Goal: Task Accomplishment & Management: Use online tool/utility

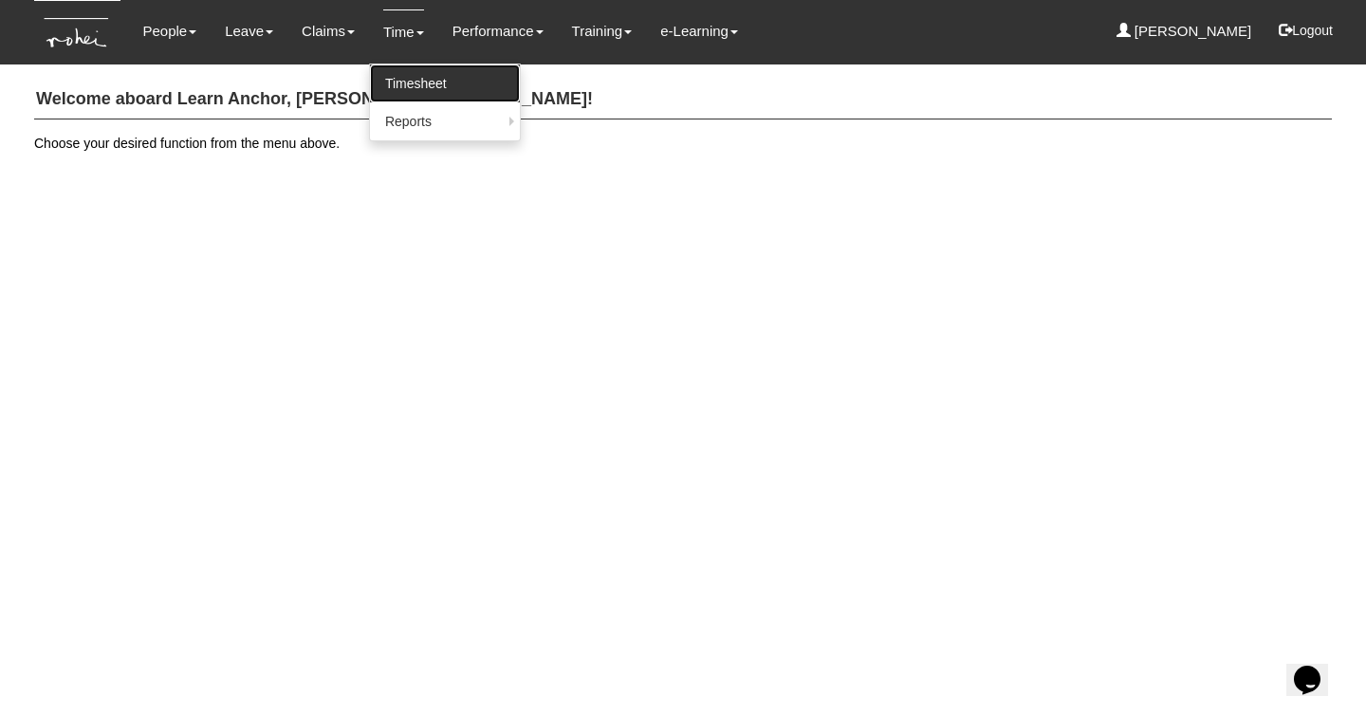
click at [391, 85] on link "Timesheet" at bounding box center [445, 84] width 150 height 38
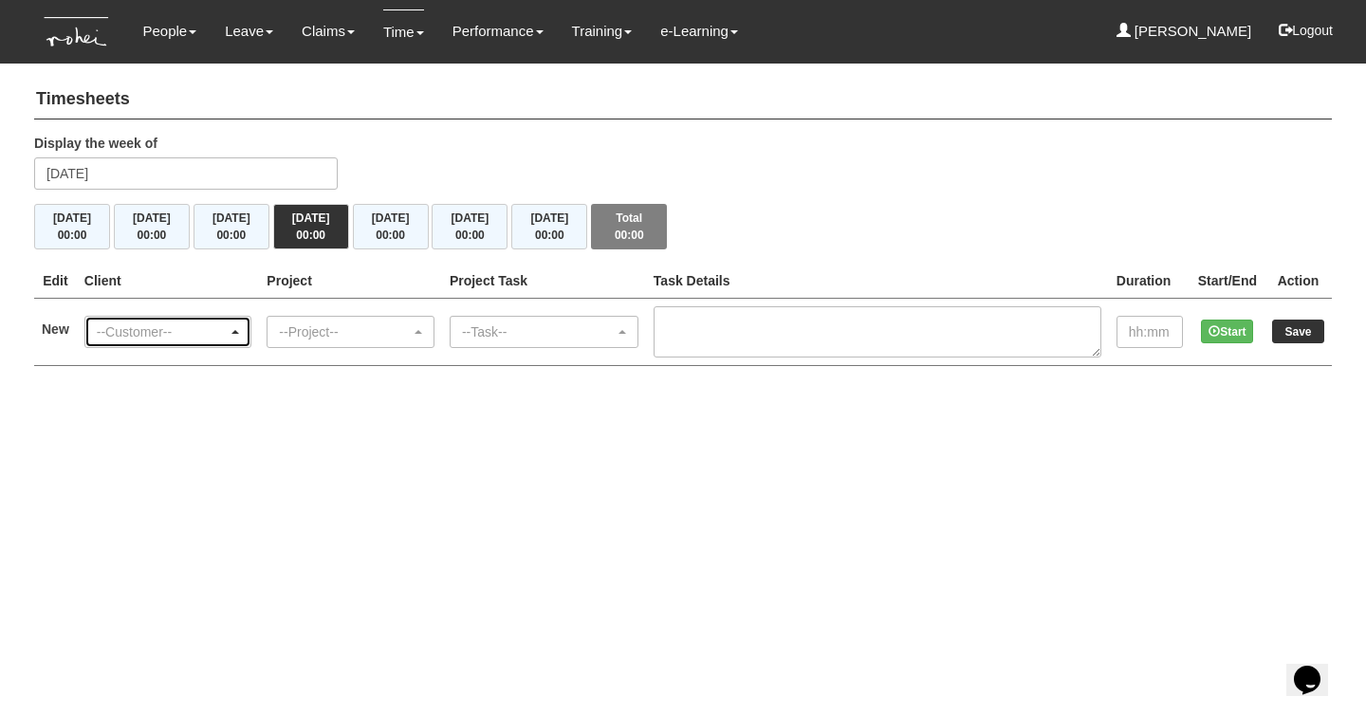
click at [188, 332] on div "--Customer--" at bounding box center [163, 332] width 132 height 19
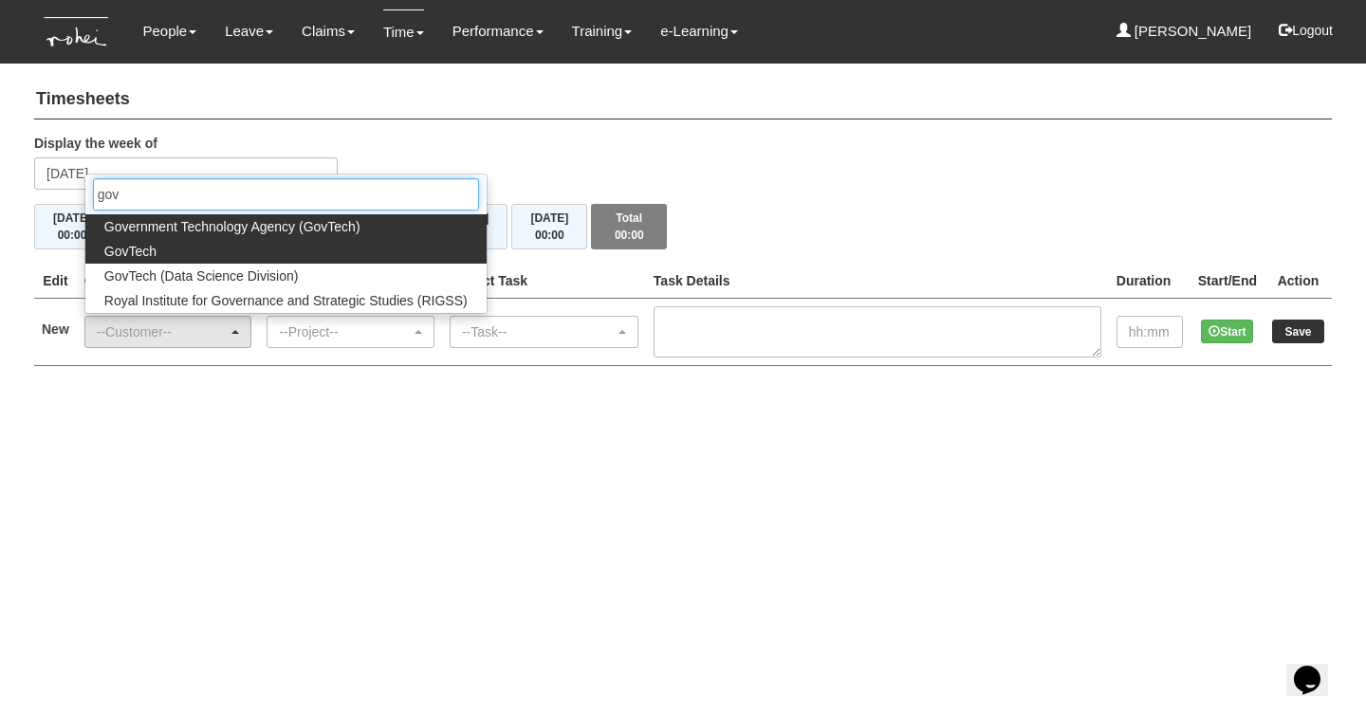
type input "gov"
click at [186, 252] on link "GovTech" at bounding box center [285, 251] width 401 height 25
select select "427"
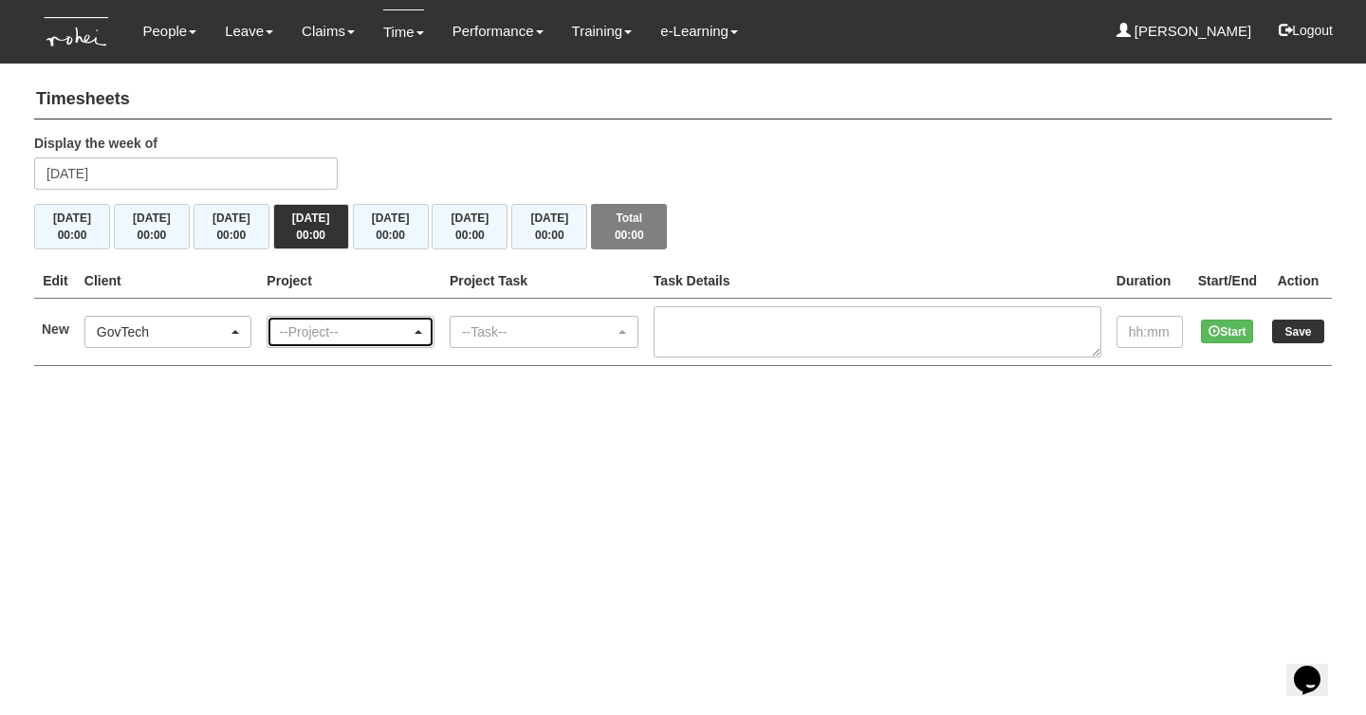
click at [334, 330] on div "--Project--" at bounding box center [345, 332] width 132 height 19
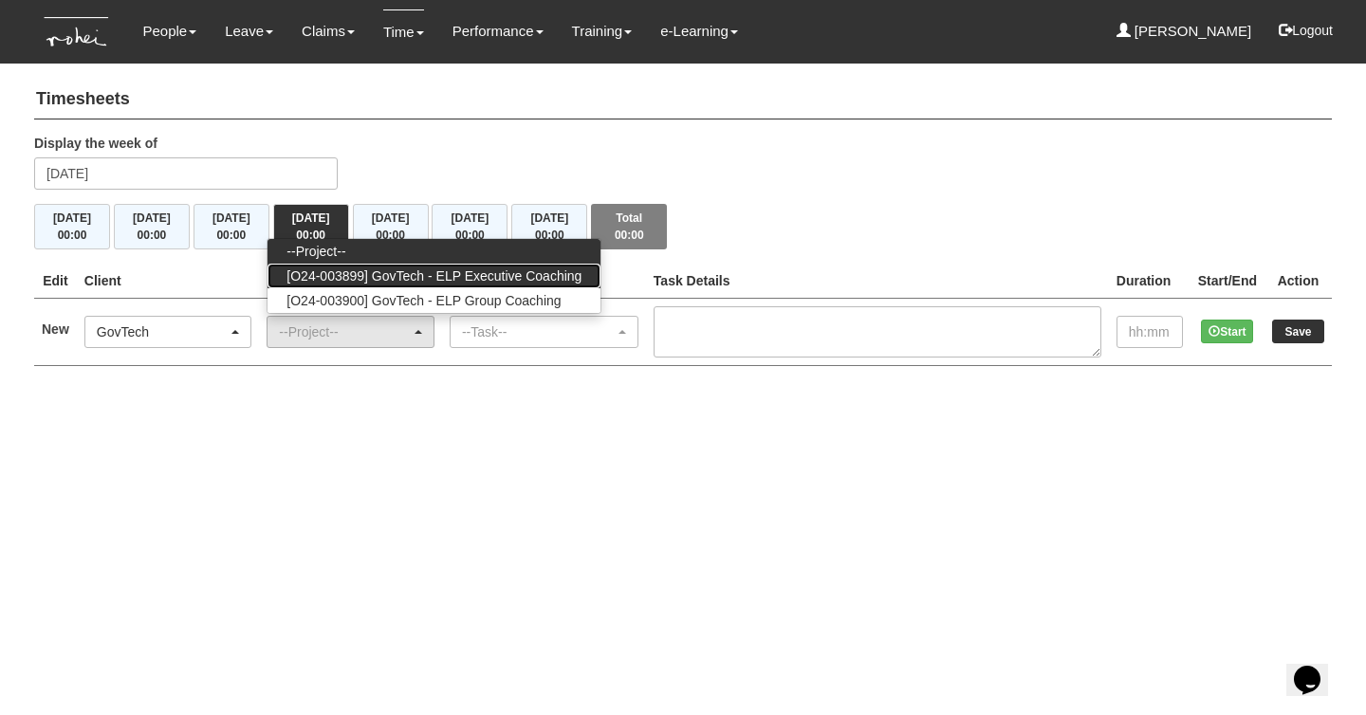
click at [523, 281] on span "[O24-003899] GovTech - ELP Executive Coaching" at bounding box center [434, 276] width 295 height 19
select select "2540"
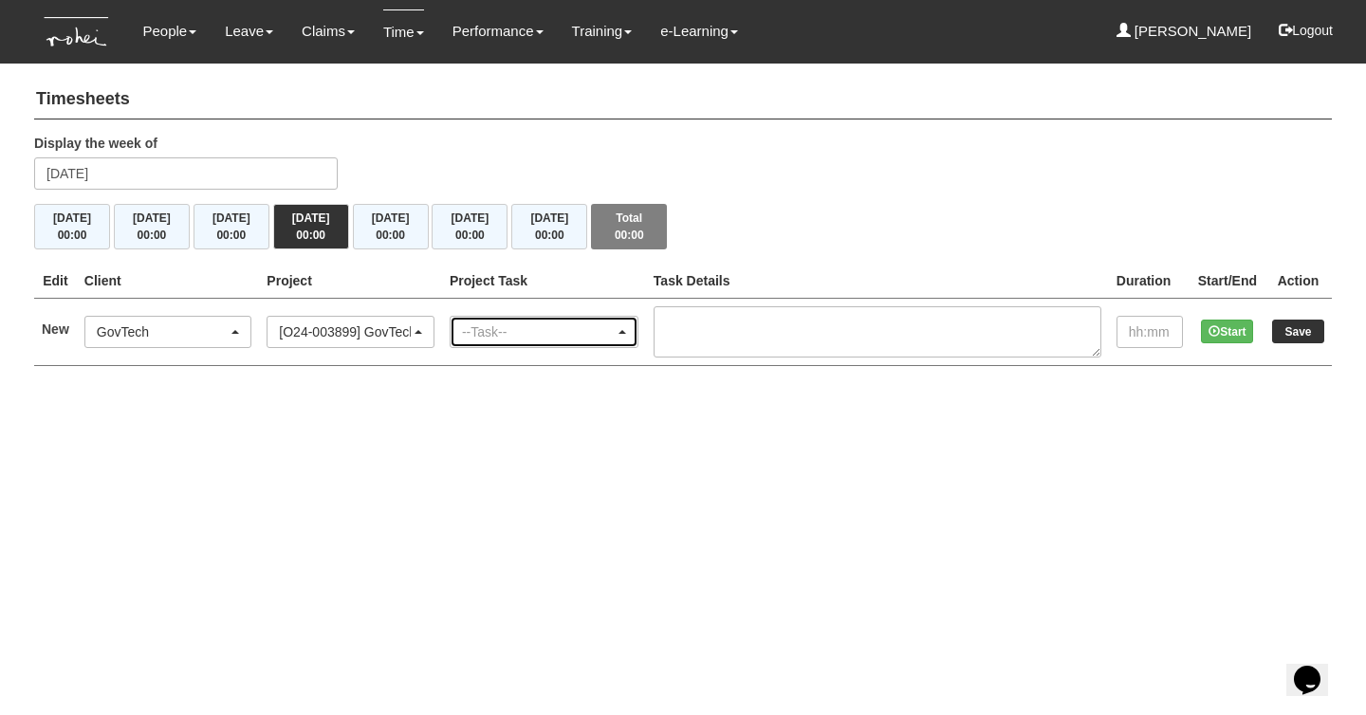
click at [541, 334] on div "--Task--" at bounding box center [538, 332] width 153 height 19
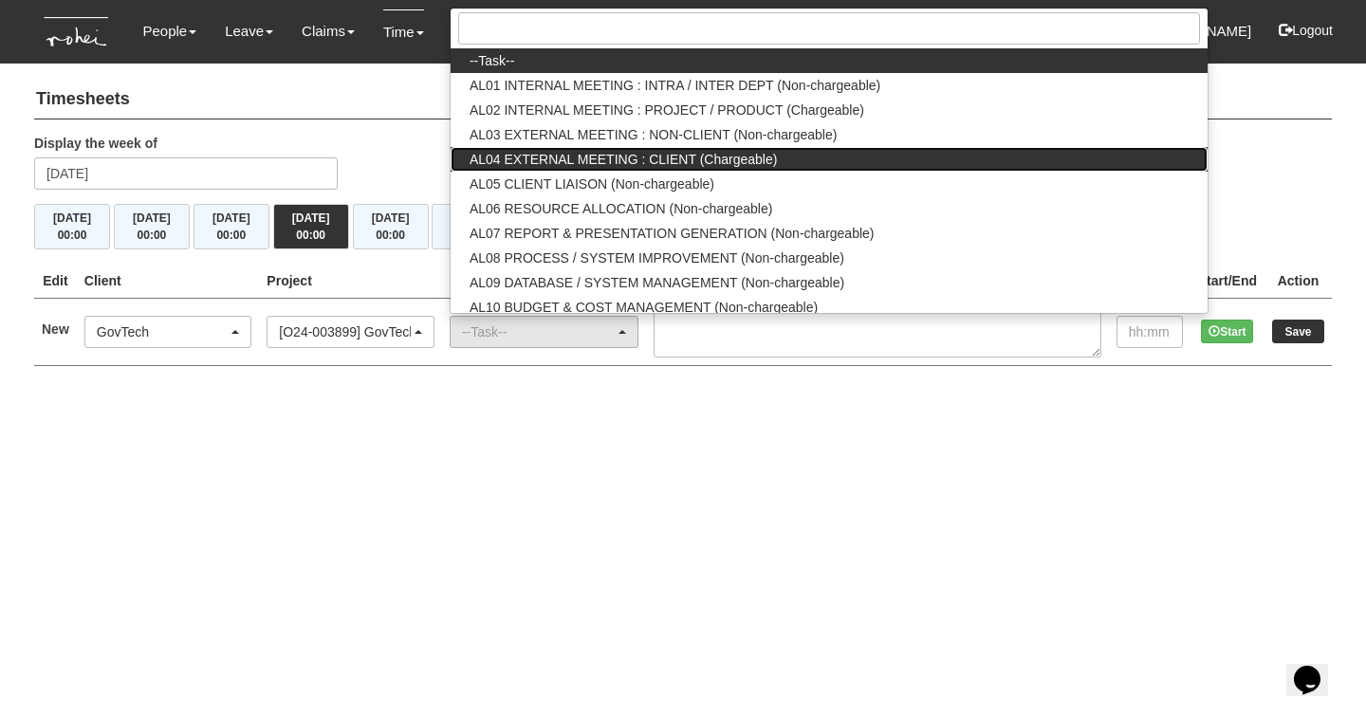
click at [800, 157] on link "AL04 EXTERNAL MEETING : CLIENT (Chargeable)" at bounding box center [829, 159] width 757 height 25
select select "43"
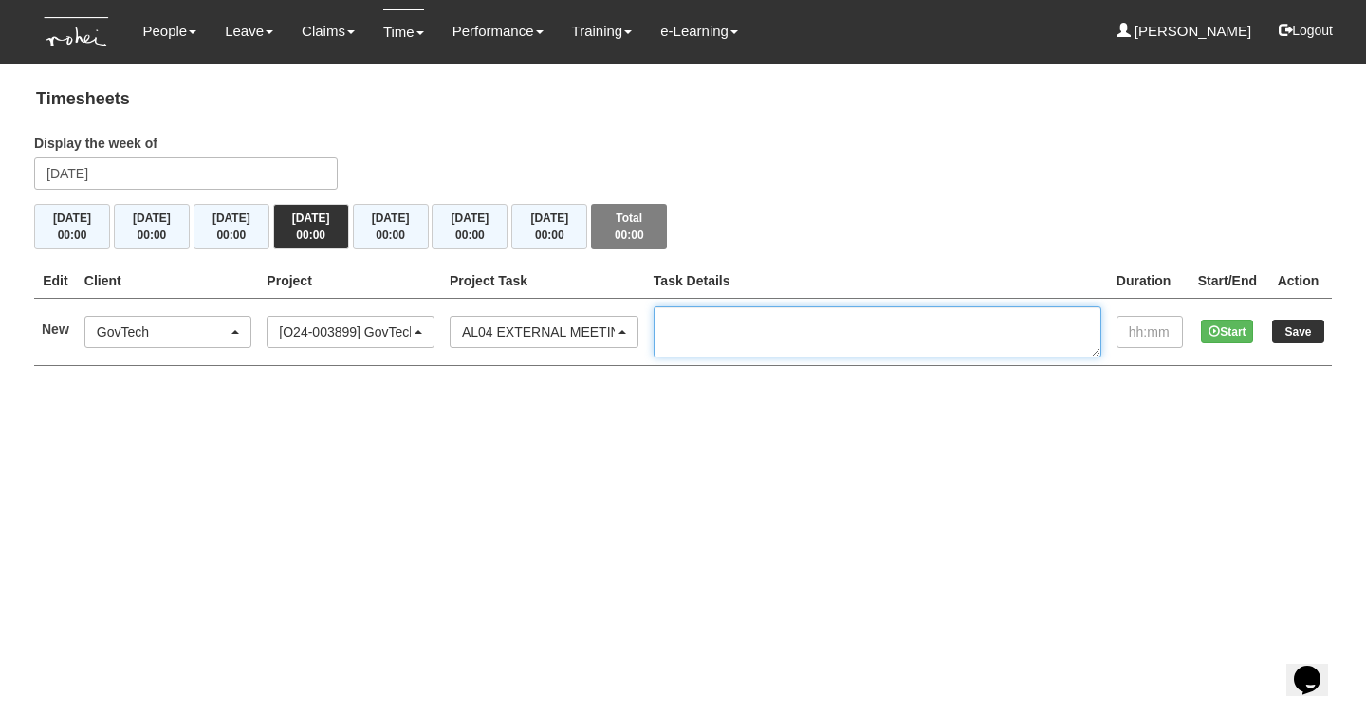
click at [773, 332] on textarea at bounding box center [878, 331] width 448 height 51
type textarea "IC 1/2 Cohort 14 _ [PERSON_NAME]"
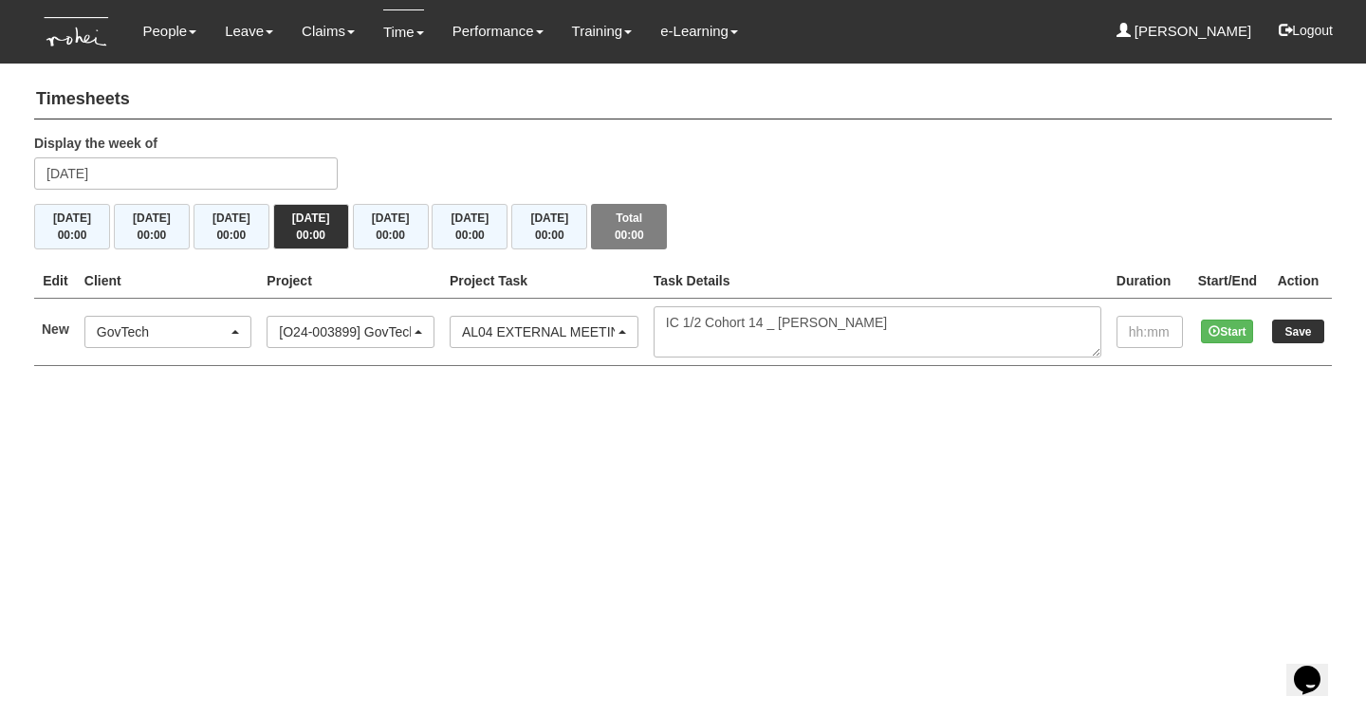
click at [1154, 314] on td at bounding box center [1150, 331] width 82 height 67
click at [1155, 404] on html "Toggle navigation People Personal Information Staff Directory Leave Apply for L…" at bounding box center [683, 202] width 1366 height 404
click at [1138, 328] on input "text" at bounding box center [1150, 332] width 66 height 32
type input "1:00"
click at [1303, 326] on input "Save" at bounding box center [1298, 332] width 52 height 24
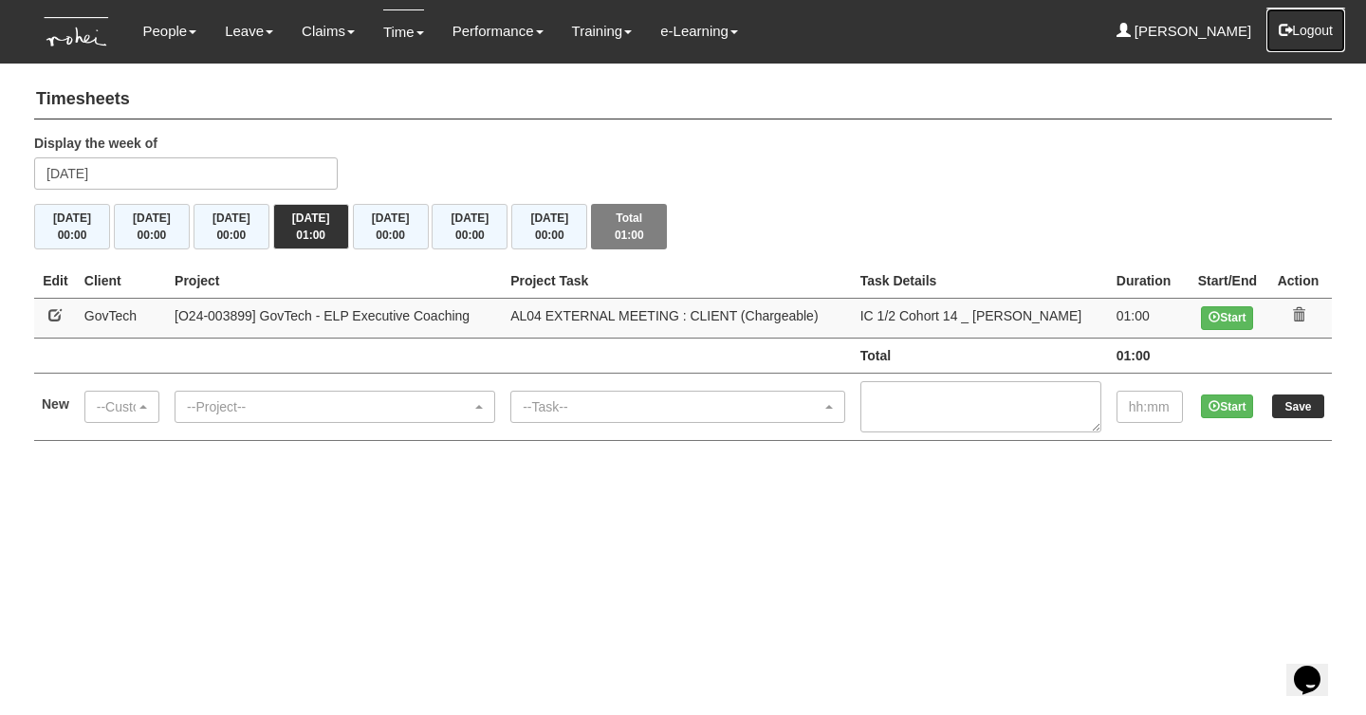
click at [1318, 34] on button "Logout" at bounding box center [1306, 31] width 81 height 46
